Goal: Task Accomplishment & Management: Complete application form

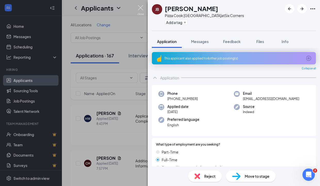
click at [141, 7] on img at bounding box center [140, 10] width 6 height 10
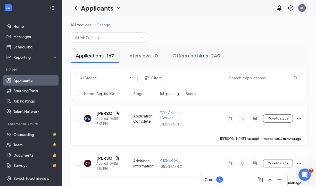
click at [167, 115] on span "FOH Cashier / Server" at bounding box center [170, 115] width 21 height 10
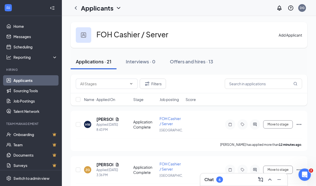
click at [279, 32] on button "Add Applicant" at bounding box center [290, 35] width 23 height 6
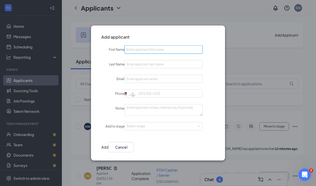
click at [161, 52] on input "First Name" at bounding box center [163, 49] width 78 height 8
type input "Kaiya"
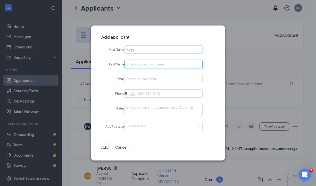
click at [178, 64] on input "Last Name" at bounding box center [163, 64] width 78 height 8
type input "[PERSON_NAME]"
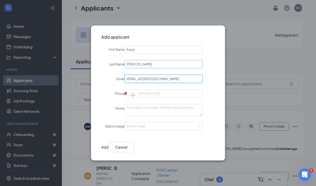
type input "[EMAIL_ADDRESS][DOMAIN_NAME]"
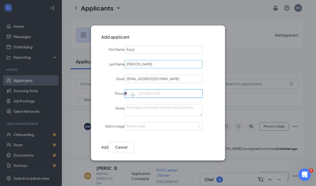
paste input "[PHONE_NUMBER] 56"
click at [156, 126] on div "Select stage" at bounding box center [163, 126] width 72 height 5
type input "[PHONE_NUMBER] 56"
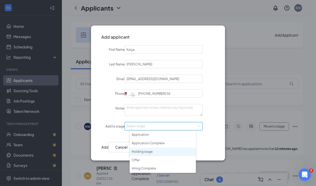
click at [149, 151] on li "Holding stage" at bounding box center [163, 152] width 66 height 9
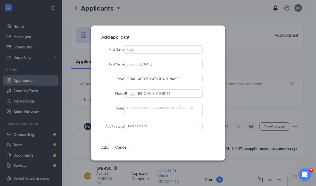
click at [201, 107] on div "Notes" at bounding box center [158, 110] width 134 height 12
click at [108, 146] on button "Add" at bounding box center [104, 147] width 7 height 10
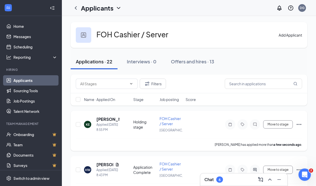
click at [168, 120] on span "FOH Cashier / Server" at bounding box center [170, 121] width 21 height 10
click at [279, 124] on button "Move to stage" at bounding box center [278, 124] width 30 height 8
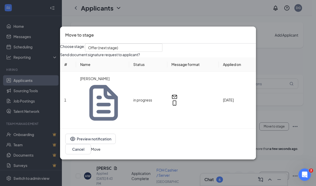
click at [101, 146] on button "Move" at bounding box center [96, 149] width 10 height 6
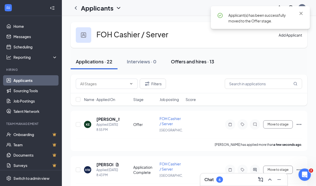
click at [195, 59] on div "Offers and hires · 13" at bounding box center [192, 61] width 43 height 6
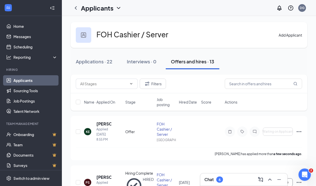
click at [43, 79] on link "Applicants" at bounding box center [35, 80] width 44 height 10
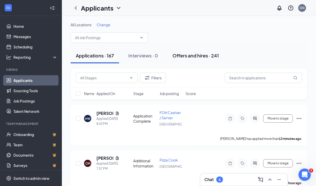
click at [176, 55] on div "Offers and hires · 241" at bounding box center [195, 55] width 46 height 6
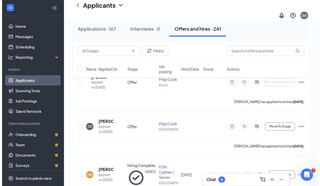
scroll to position [149, 0]
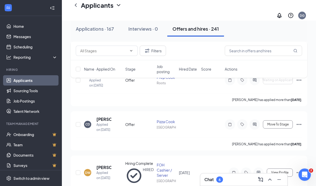
click at [50, 9] on icon "Collapse" at bounding box center [52, 7] width 5 height 5
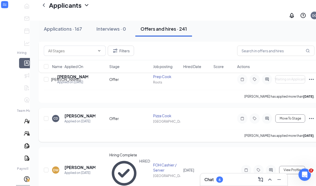
click at [69, 113] on h5 "[PERSON_NAME]" at bounding box center [79, 116] width 31 height 6
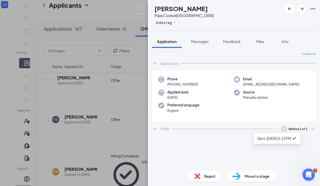
click at [290, 130] on div "Version 1 of 1" at bounding box center [297, 129] width 19 height 4
click at [311, 129] on icon "ChevronDown" at bounding box center [313, 129] width 6 height 6
click at [150, 127] on div "Collapse all Application Phone [PHONE_NUMBER] Email [EMAIL_ADDRESS][DOMAIN_NAME…" at bounding box center [234, 107] width 172 height 119
click at [154, 127] on icon "ChevronDown" at bounding box center [155, 129] width 6 height 6
